Goal: Task Accomplishment & Management: Manage account settings

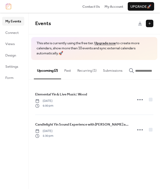
click at [84, 71] on button "Recurring (1)" at bounding box center [87, 69] width 26 height 19
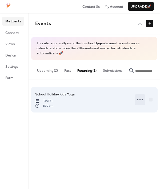
click at [139, 101] on icon at bounding box center [140, 100] width 9 height 9
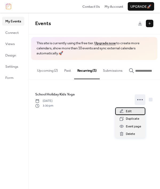
click at [131, 113] on span "Edit" at bounding box center [129, 111] width 6 height 5
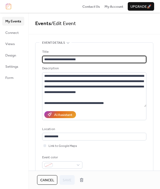
type input "**********"
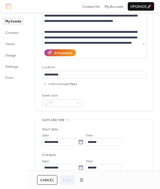
scroll to position [120, 0]
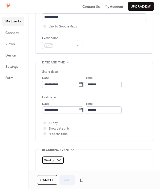
click at [54, 160] on span "Weekly" at bounding box center [49, 160] width 10 height 6
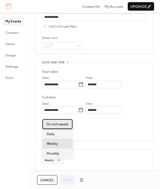
click at [52, 126] on span "Do not repeat" at bounding box center [58, 124] width 22 height 5
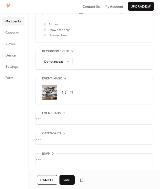
scroll to position [219, 0]
click at [69, 180] on span "Save" at bounding box center [67, 180] width 9 height 5
